Goal: Task Accomplishment & Management: Complete application form

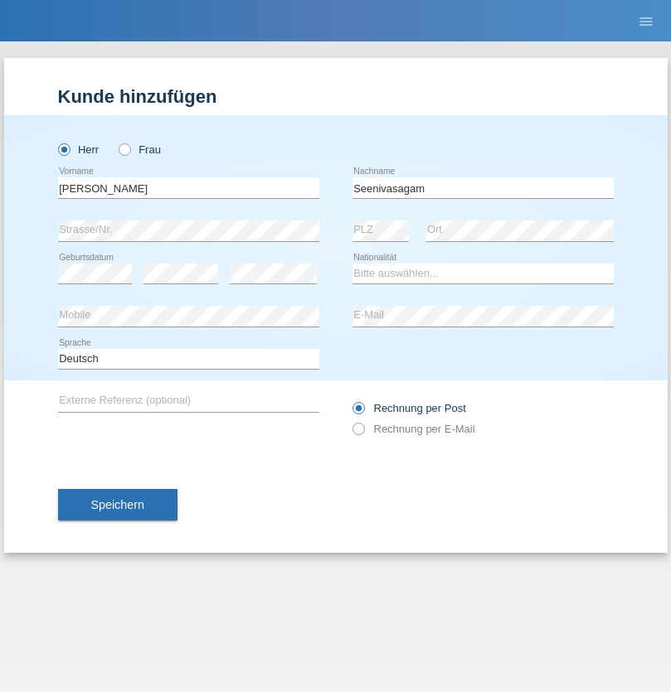
type input "Seenivasagam"
select select "LK"
select select "C"
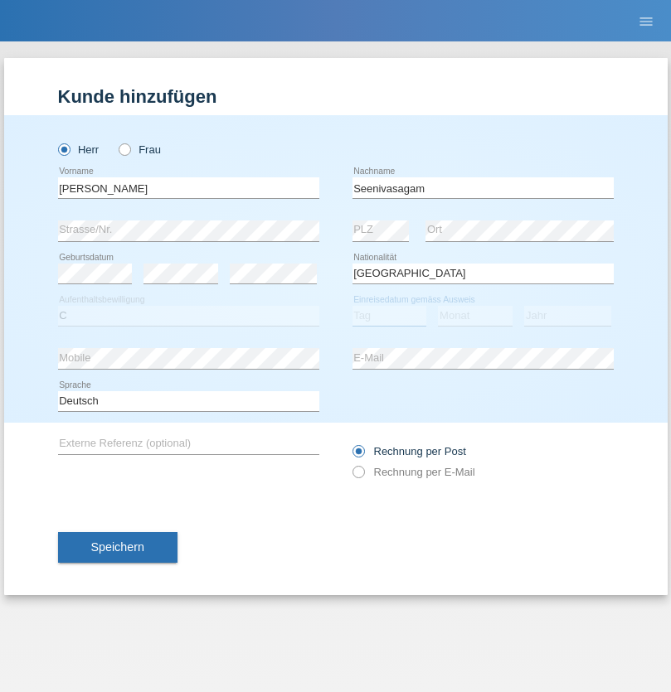
select select "03"
select select "08"
select select "2009"
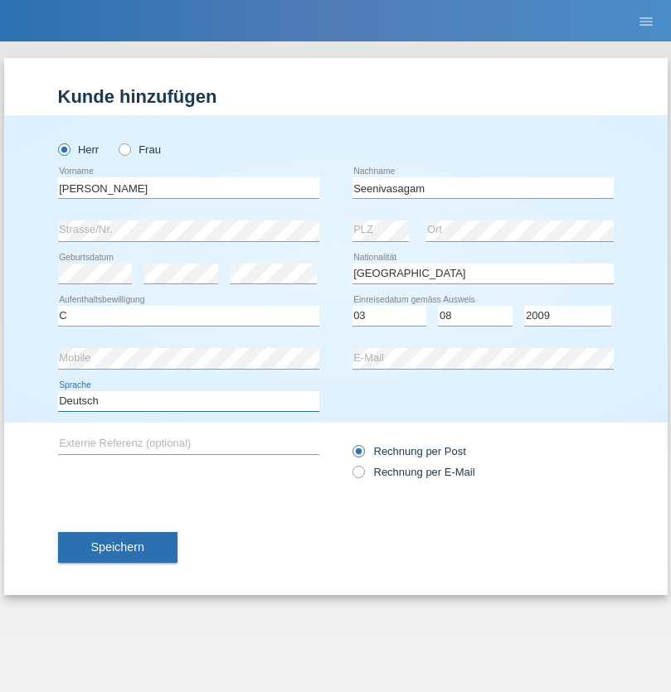
select select "en"
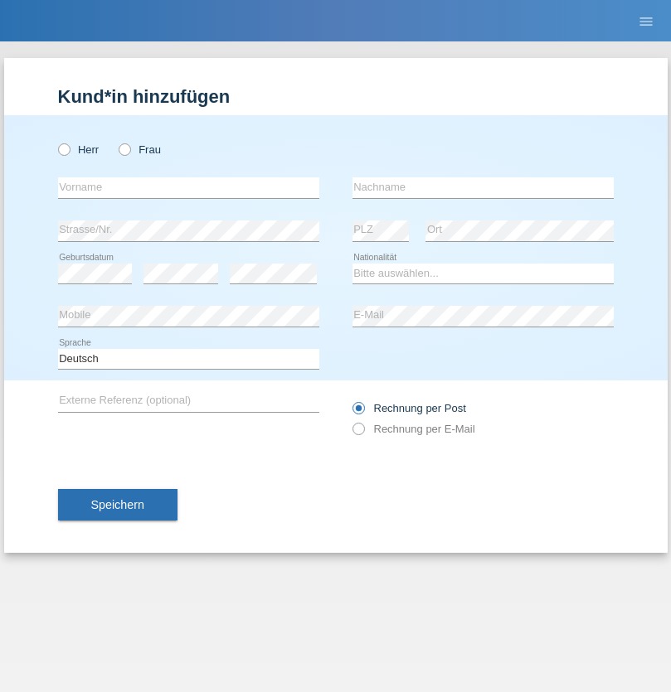
radio input "true"
click at [188, 187] on input "text" at bounding box center [188, 187] width 261 height 21
type input "Samuele"
click at [483, 187] on input "text" at bounding box center [482, 187] width 261 height 21
type input "Pizzardi"
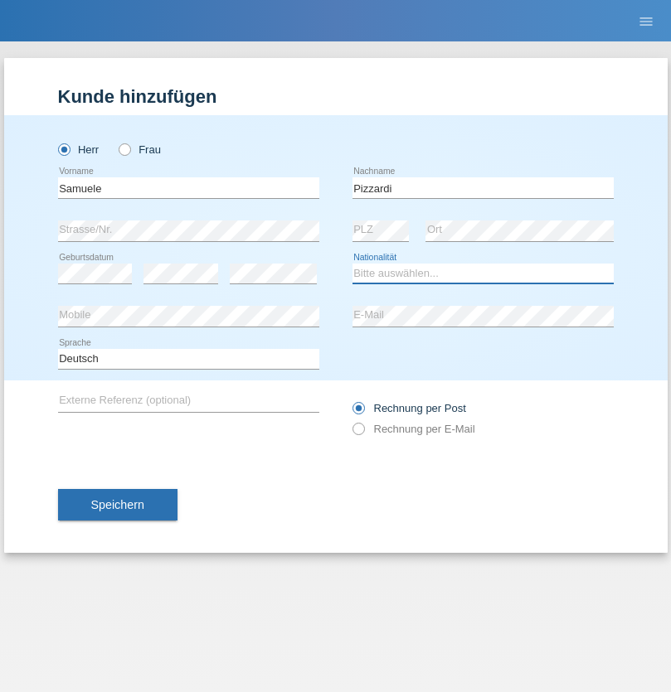
select select "IT"
select select "C"
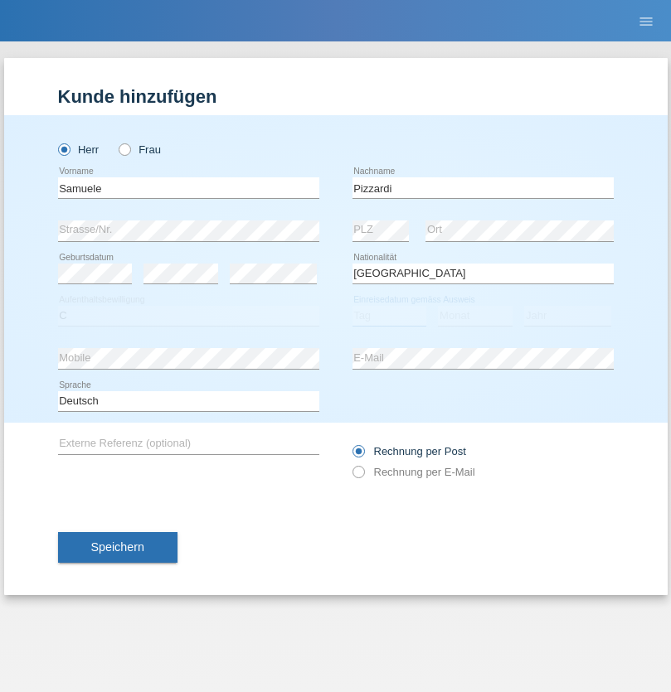
select select "31"
select select "12"
select select "2021"
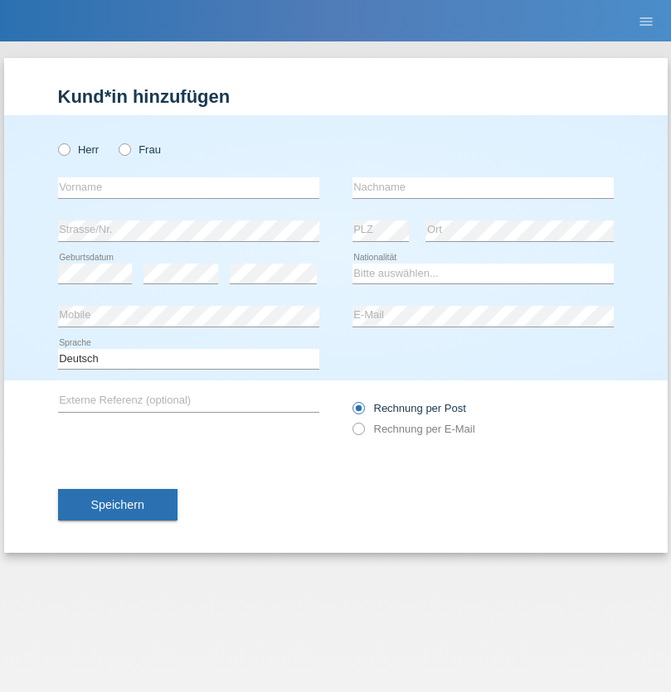
radio input "true"
click at [188, 187] on input "text" at bounding box center [188, 187] width 261 height 21
type input "Biniam"
click at [483, 187] on input "text" at bounding box center [482, 187] width 261 height 21
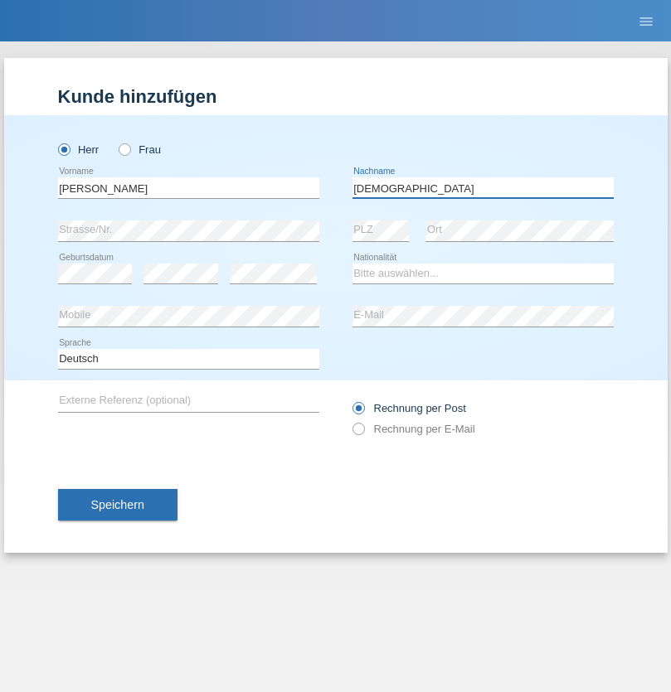
type input "[DEMOGRAPHIC_DATA]"
select select "ER"
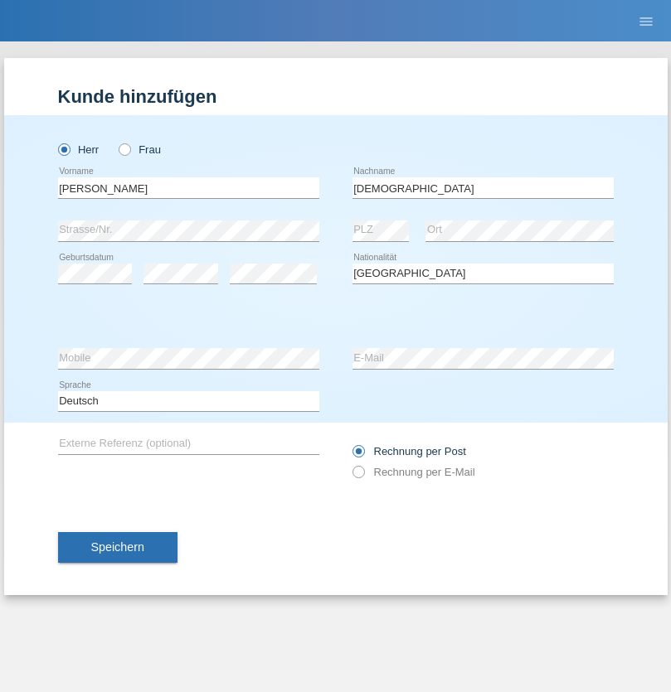
select select "C"
select select "24"
select select "07"
select select "2015"
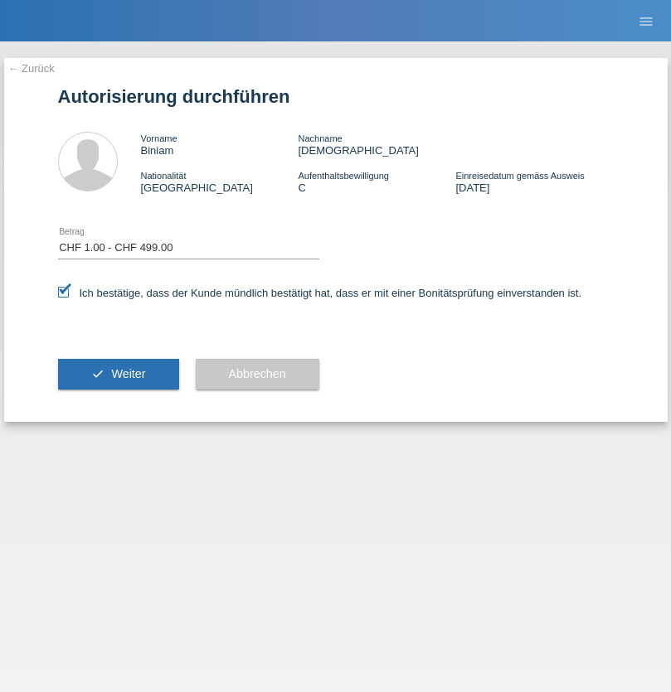
select select "1"
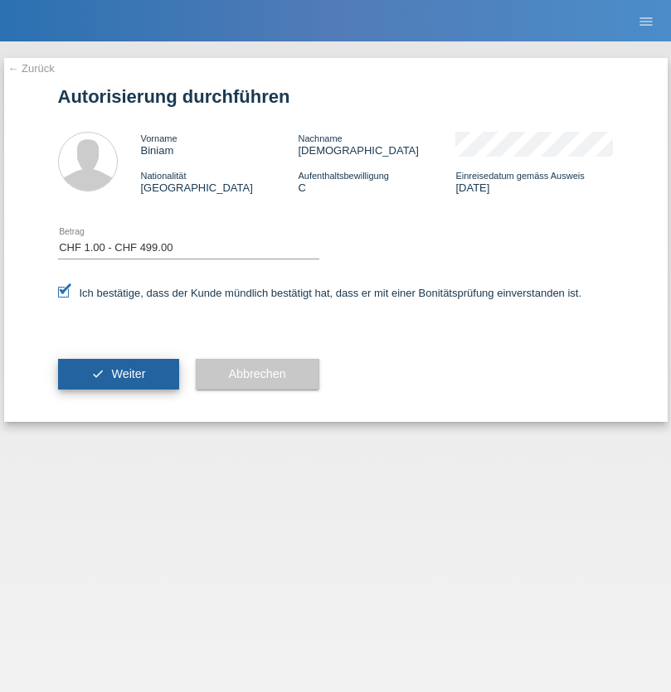
click at [118, 374] on span "Weiter" at bounding box center [128, 373] width 34 height 13
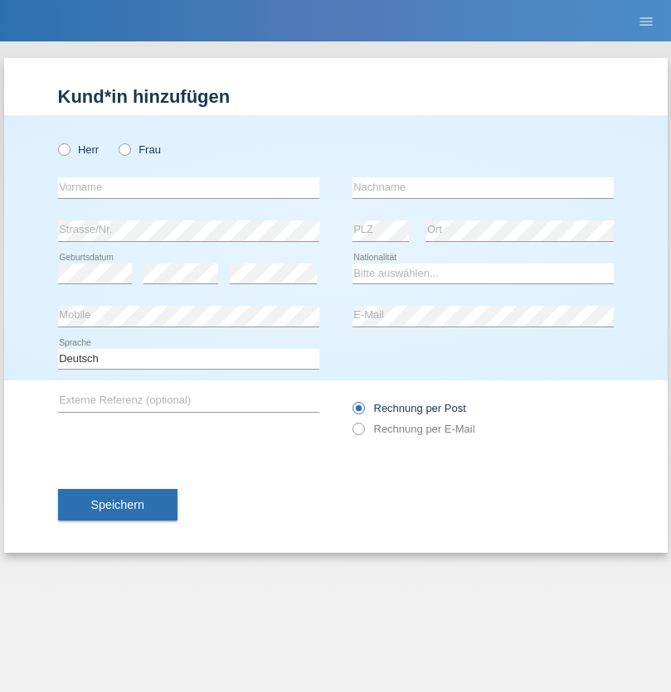
radio input "true"
click at [188, 187] on input "text" at bounding box center [188, 187] width 261 height 21
type input "[PERSON_NAME]"
click at [483, 187] on input "text" at bounding box center [482, 187] width 261 height 21
type input "Katic"
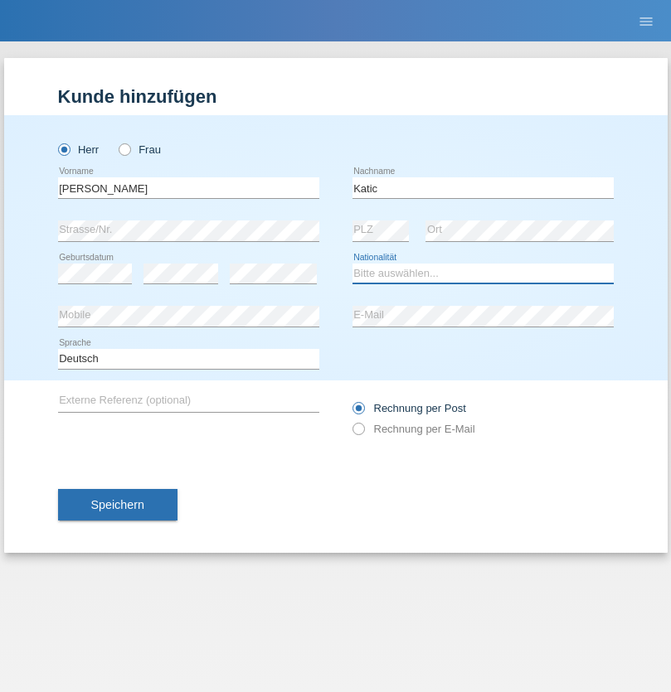
select select "HR"
select select "C"
select select "23"
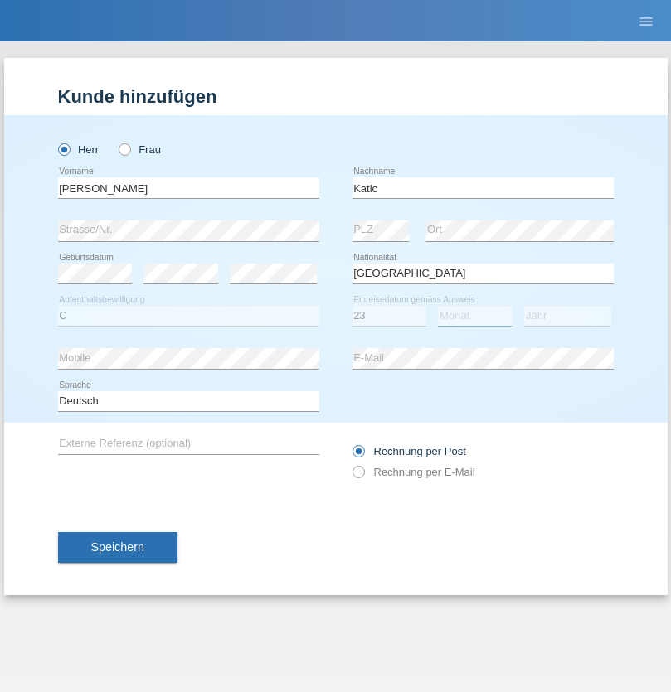
select select "03"
select select "2014"
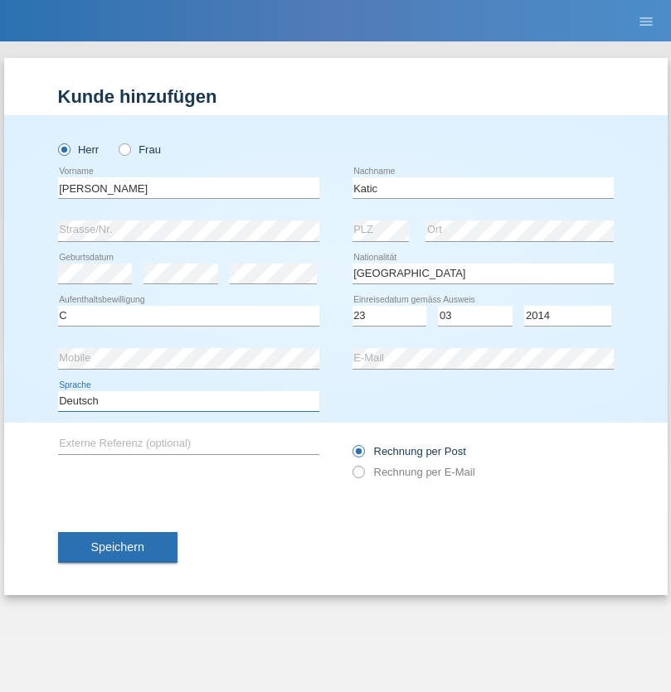
select select "en"
